Goal: Check status: Check status

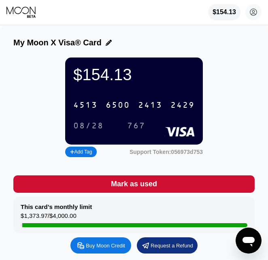
click at [249, 41] on div "My Moon X Visa® Card" at bounding box center [134, 42] width 242 height 9
drag, startPoint x: 251, startPoint y: 73, endPoint x: 260, endPoint y: 78, distance: 10.2
click at [251, 73] on div "$154.13 4513 6500 2413 2429 08/28 767 Add Tag Support Token: 056973d753" at bounding box center [134, 109] width 242 height 102
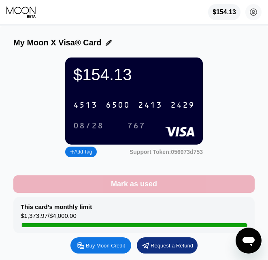
drag, startPoint x: 233, startPoint y: 183, endPoint x: 200, endPoint y: 159, distance: 40.9
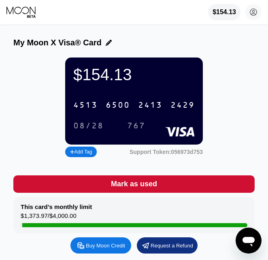
click at [221, 64] on div "$154.13 4513 6500 2413 2429 08/28 767 Add Tag Support Token: 056973d753" at bounding box center [134, 109] width 242 height 102
click at [233, 76] on div "$154.13 4513 6500 2413 2429 08/28 767 Add Tag Support Token: 056973d753" at bounding box center [134, 109] width 242 height 102
